Goal: Consume media (video, audio)

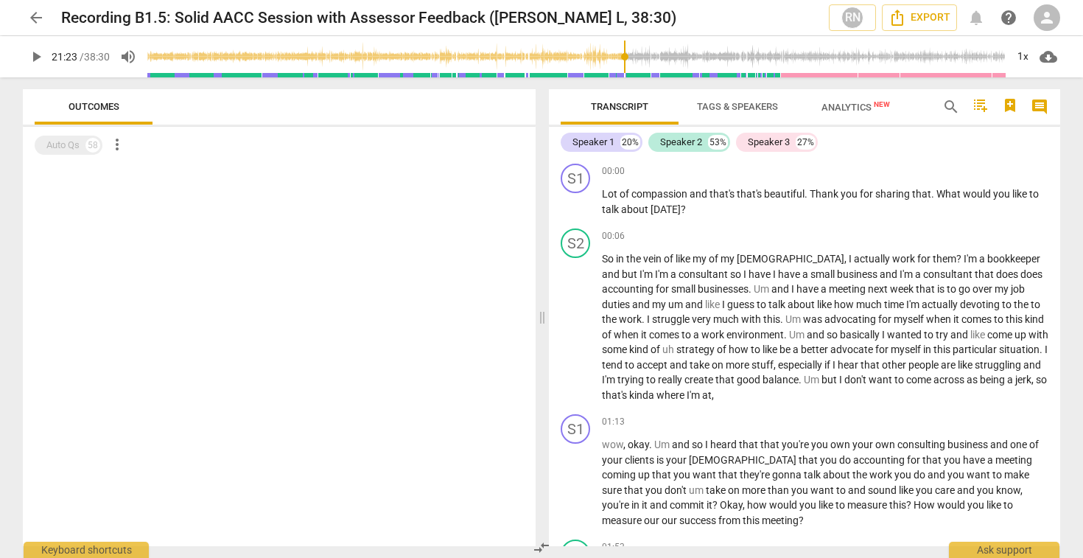
scroll to position [4817, 0]
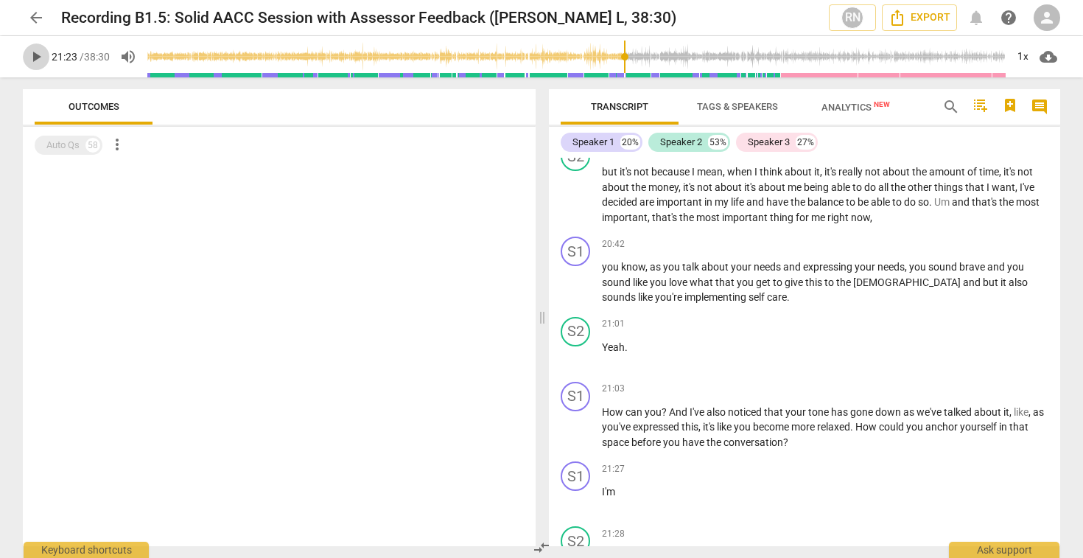
click at [38, 57] on span "play_arrow" at bounding box center [36, 57] width 18 height 18
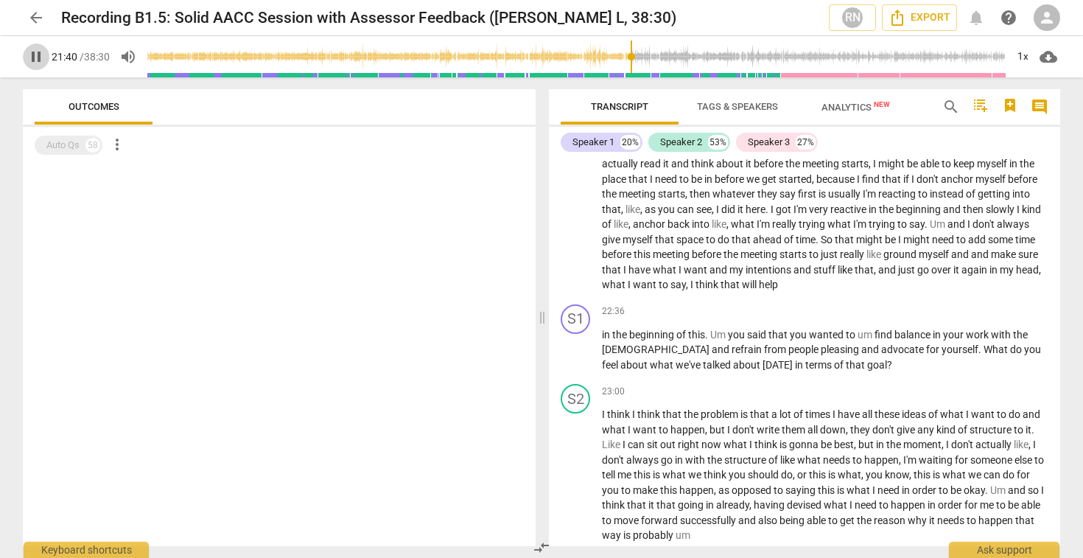
click at [30, 58] on span "pause" at bounding box center [36, 57] width 18 height 18
click at [810, 217] on p "wondering if maybe I could I if I do a little , like , some sort of blurb about…" at bounding box center [825, 209] width 446 height 167
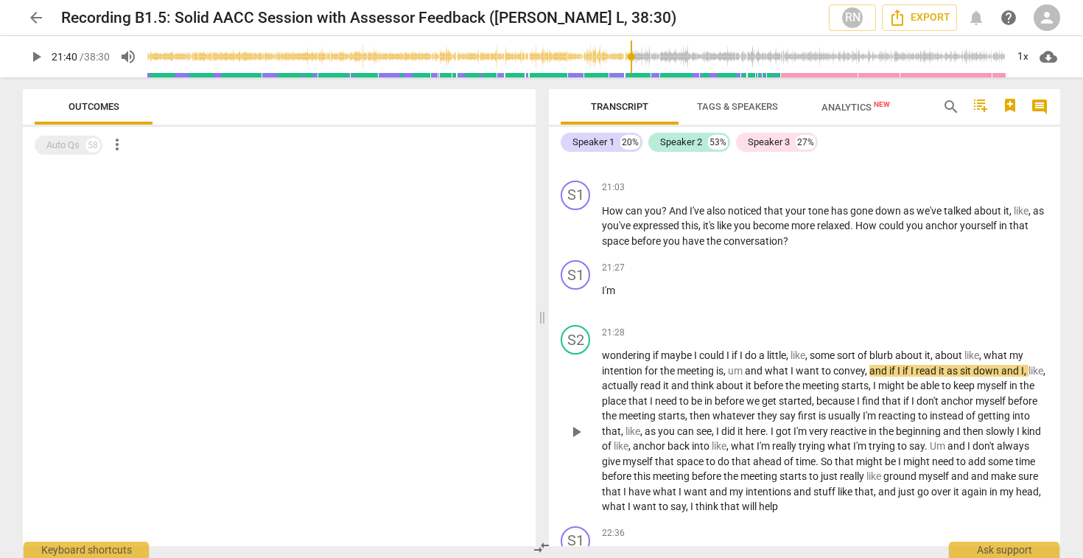
scroll to position [5016, 0]
click at [42, 57] on span "play_arrow" at bounding box center [36, 57] width 18 height 18
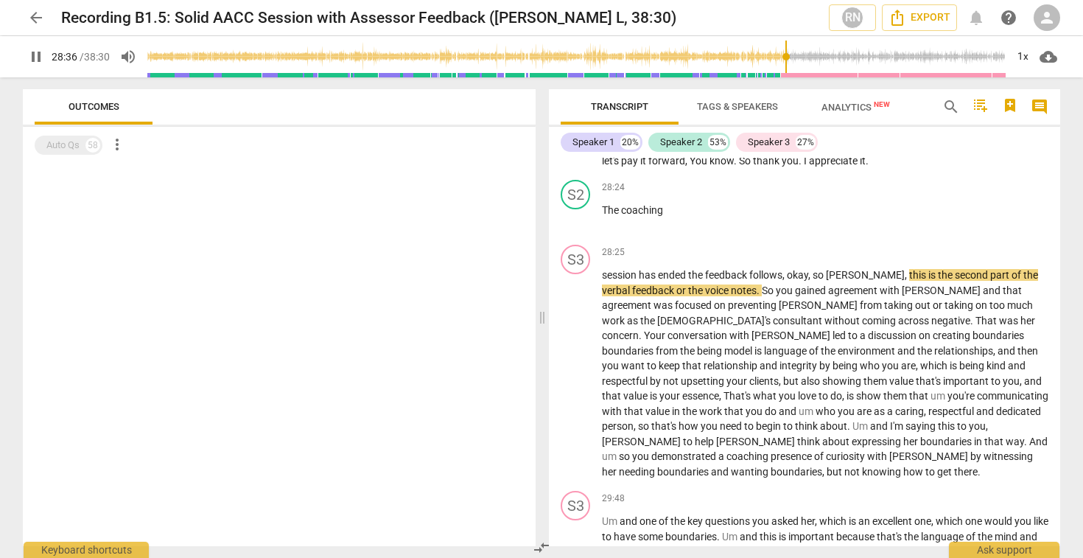
scroll to position [7270, 0]
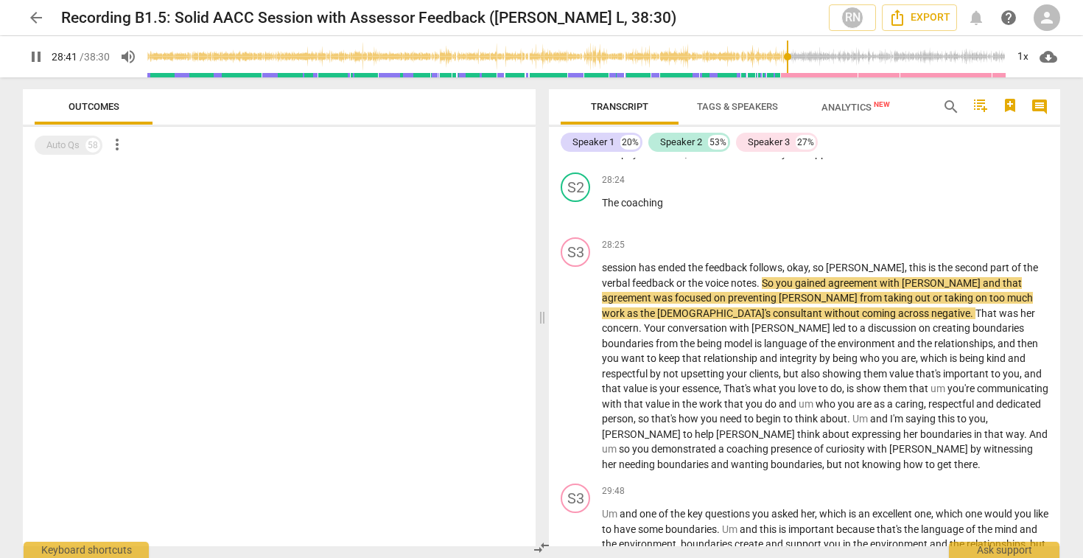
click at [395, 379] on div at bounding box center [279, 355] width 513 height 382
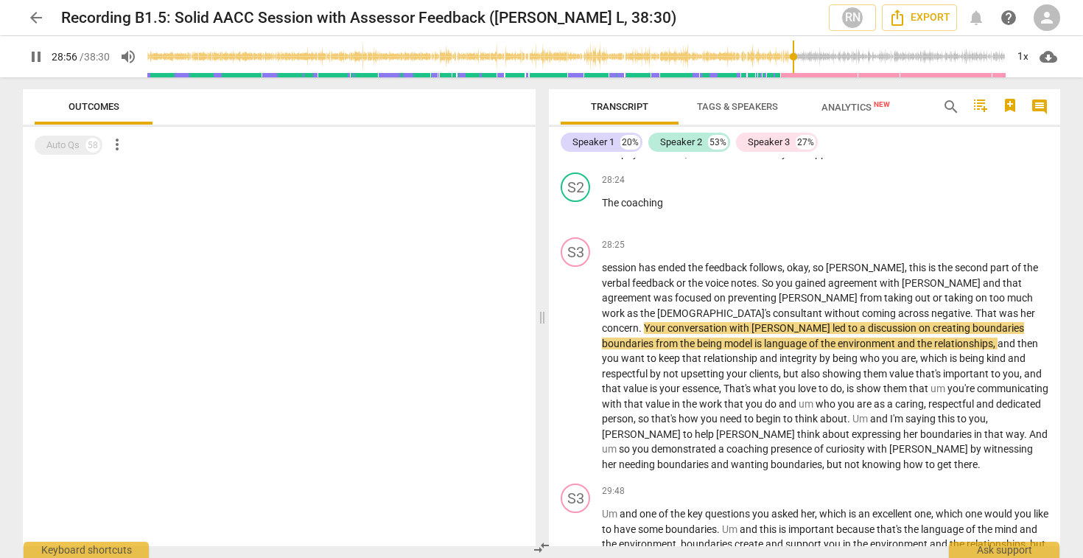
click at [282, 314] on div at bounding box center [279, 355] width 513 height 382
click at [38, 60] on span "pause" at bounding box center [36, 57] width 18 height 18
click at [32, 44] on button "play_arrow" at bounding box center [36, 56] width 27 height 27
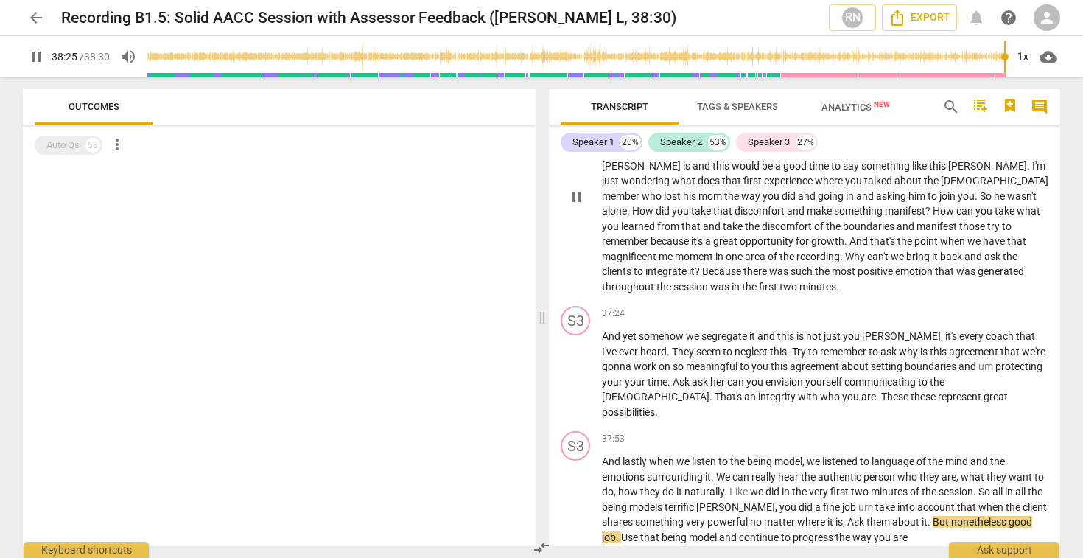
scroll to position [8942, 0]
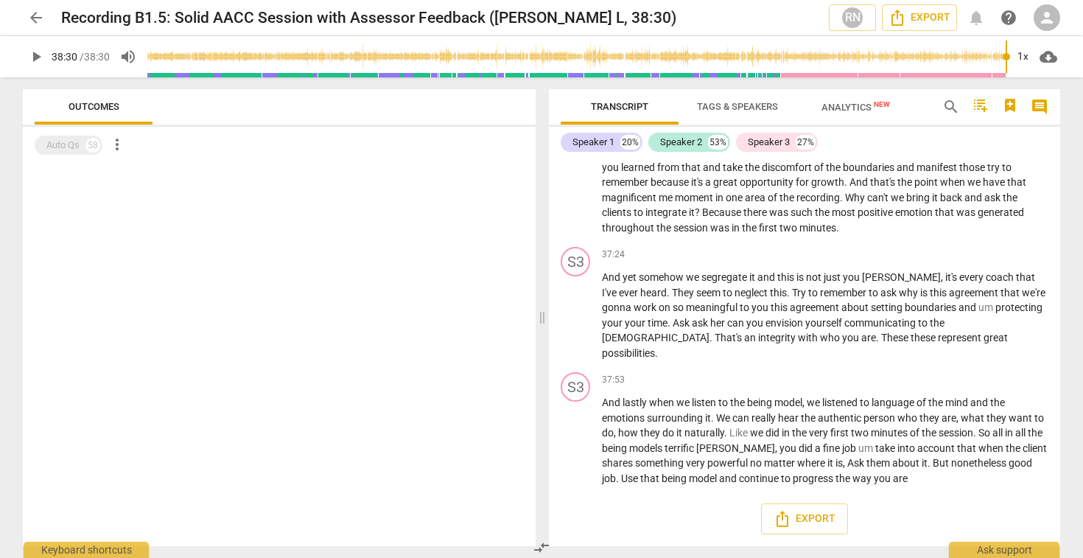
type input "2310"
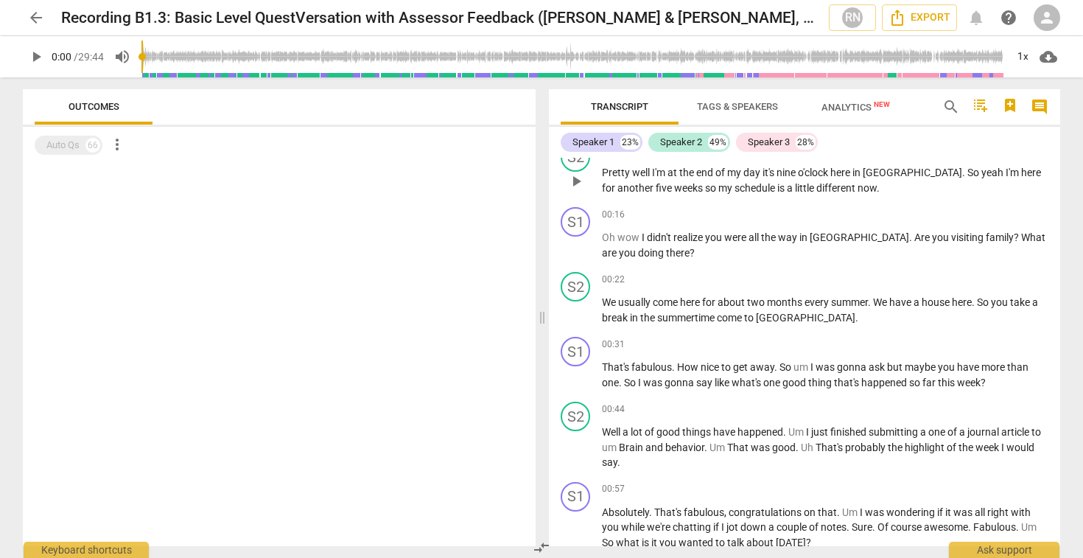
scroll to position [217, 0]
click at [760, 374] on p "That's fabulous . How nice to get away . So um I was gonna ask but maybe you ha…" at bounding box center [825, 374] width 446 height 30
click at [591, 142] on div "Speaker 1" at bounding box center [593, 142] width 42 height 15
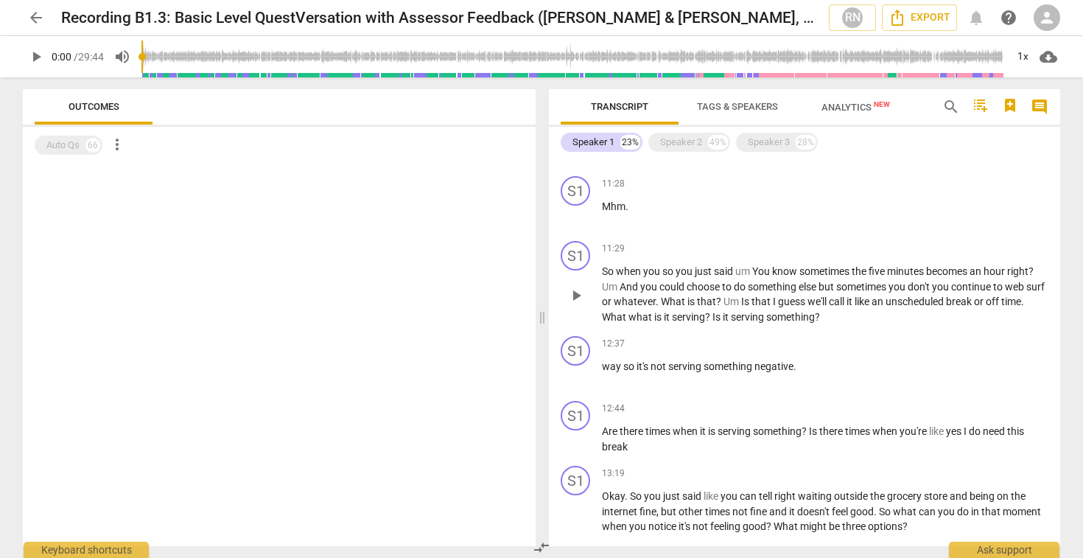
scroll to position [1496, 0]
